Goal: Task Accomplishment & Management: Manage account settings

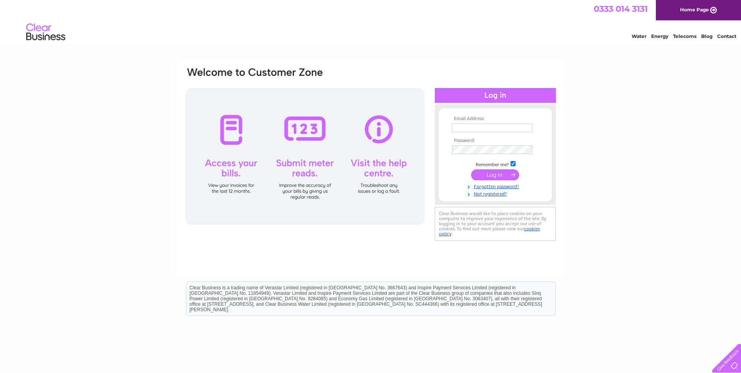
type input "[EMAIL_ADDRESS][DOMAIN_NAME]"
click at [495, 177] on input "submit" at bounding box center [495, 174] width 48 height 11
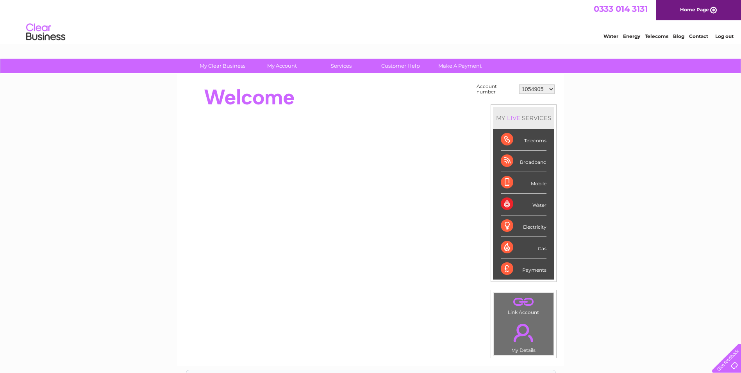
click at [552, 88] on select "1054905 30287643" at bounding box center [537, 88] width 36 height 9
select select "30287643"
click at [519, 84] on select "1054905 30287643" at bounding box center [537, 88] width 36 height 9
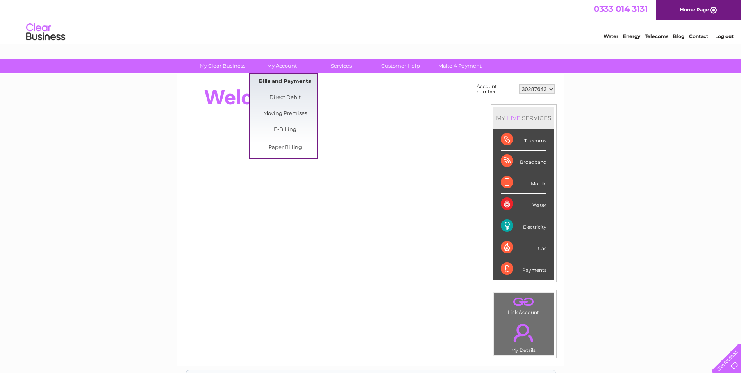
click at [290, 82] on link "Bills and Payments" at bounding box center [285, 82] width 64 height 16
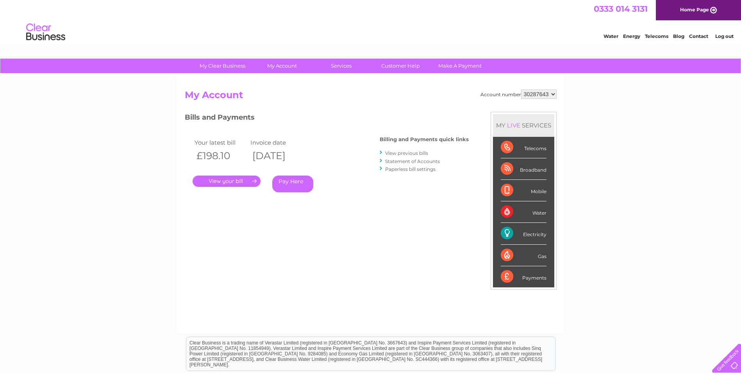
click at [229, 178] on link "." at bounding box center [227, 180] width 68 height 11
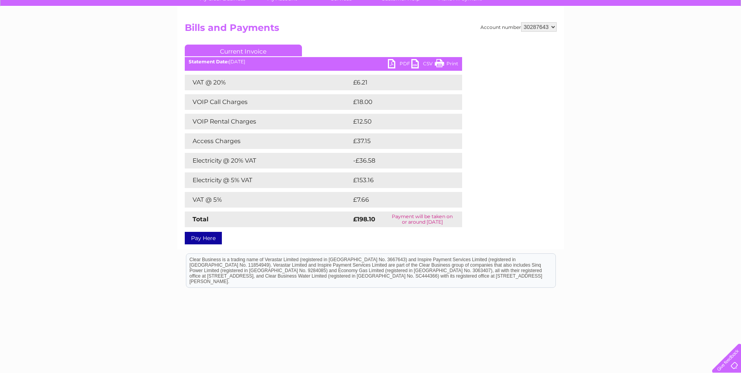
scroll to position [83, 0]
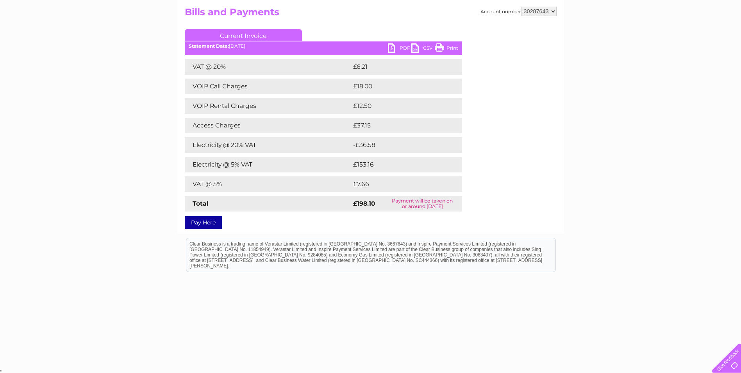
click at [401, 45] on link "PDF" at bounding box center [399, 48] width 23 height 11
